Goal: Browse casually

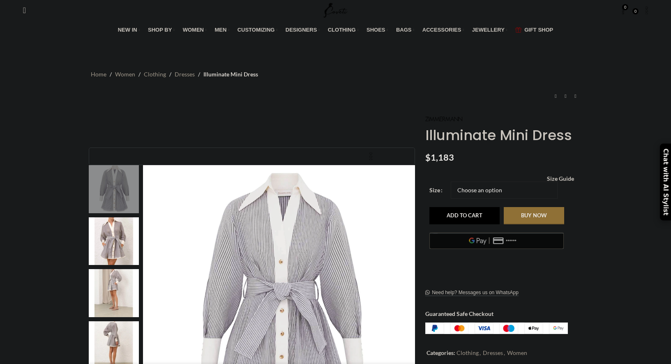
click at [115, 217] on img at bounding box center [114, 241] width 50 height 48
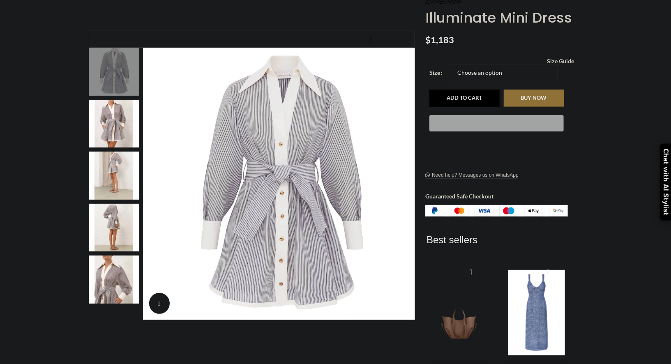
click at [113, 164] on img at bounding box center [114, 176] width 50 height 48
click at [110, 204] on img at bounding box center [114, 228] width 50 height 48
click at [105, 276] on img at bounding box center [114, 280] width 50 height 48
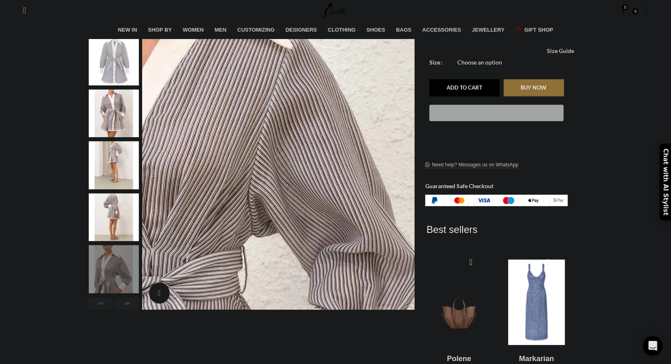
scroll to position [0, 86]
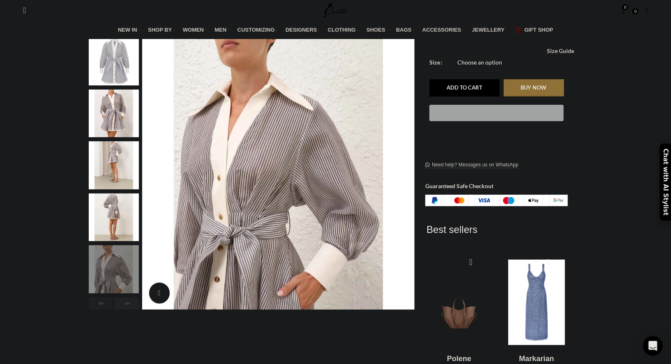
click at [126, 297] on div "Next slide" at bounding box center [127, 303] width 24 height 12
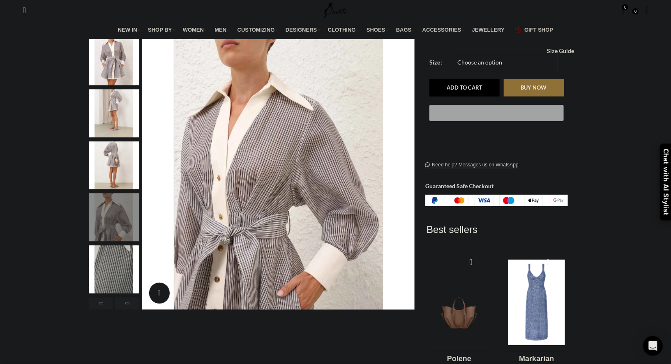
click at [125, 264] on img "6 / 6" at bounding box center [114, 269] width 50 height 48
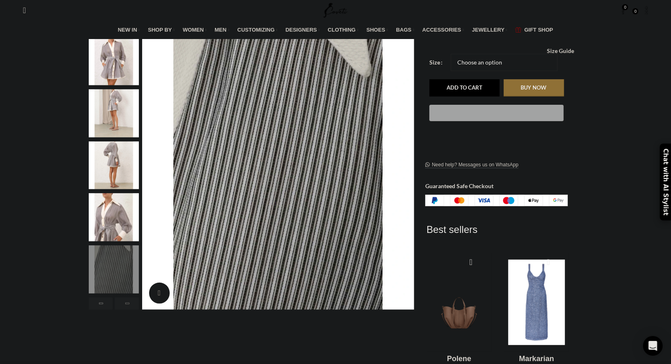
click at [127, 297] on div "Next slide" at bounding box center [127, 303] width 24 height 12
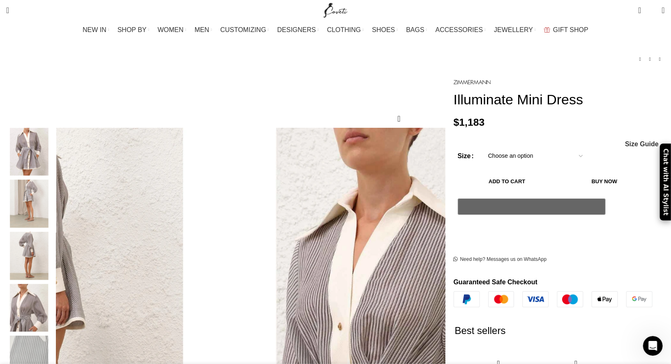
scroll to position [65, 0]
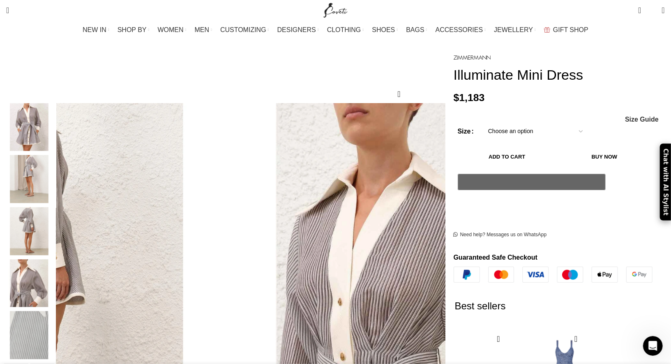
click at [54, 123] on img "2 / 6" at bounding box center [29, 127] width 50 height 48
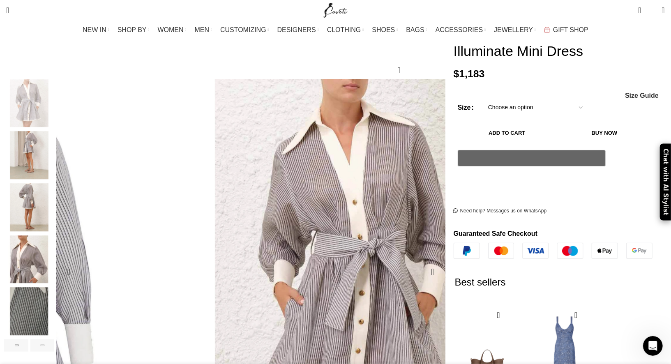
scroll to position [0, 691]
